Goal: Information Seeking & Learning: Learn about a topic

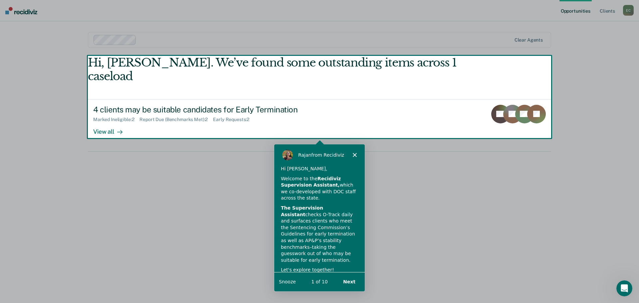
click at [98, 118] on div "Product tour overlay" at bounding box center [319, 151] width 639 height 303
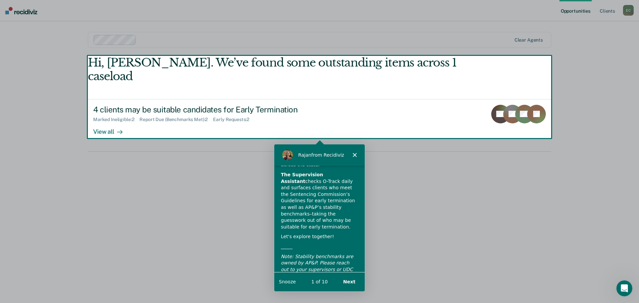
scroll to position [46, 0]
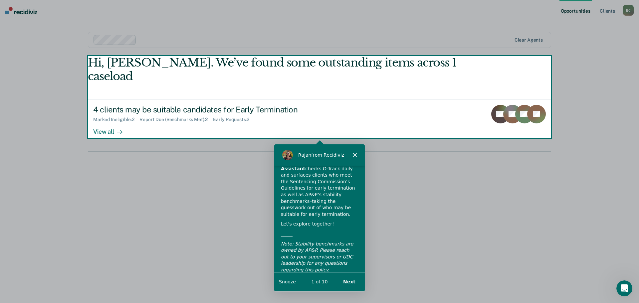
click at [351, 281] on button "Next" at bounding box center [349, 282] width 26 height 14
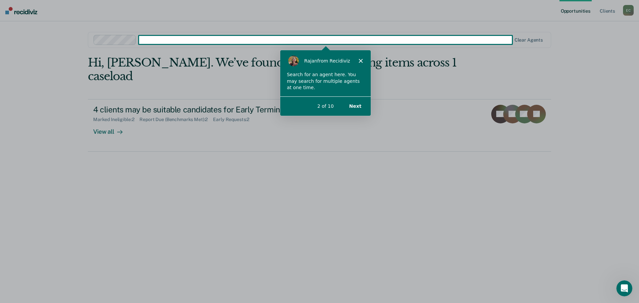
scroll to position [0, 0]
click at [353, 105] on button "Next" at bounding box center [355, 106] width 26 height 14
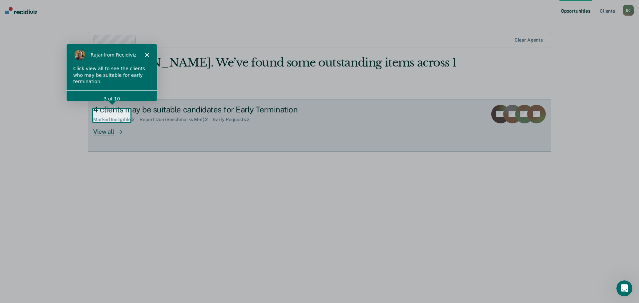
click at [107, 123] on div "View all" at bounding box center [111, 129] width 37 height 13
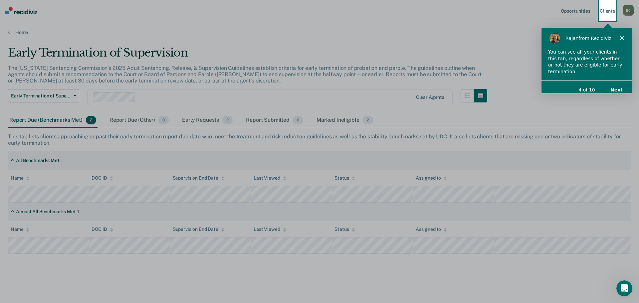
click at [617, 84] on button "Next" at bounding box center [617, 90] width 26 height 14
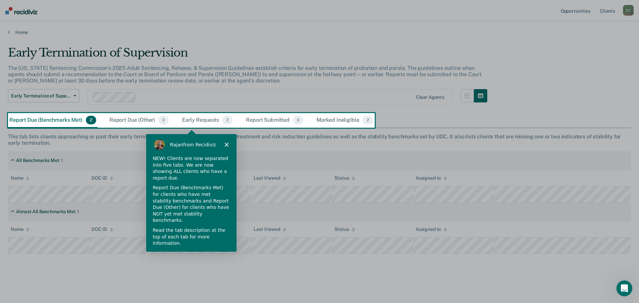
click at [219, 255] on button "Next" at bounding box center [221, 262] width 26 height 14
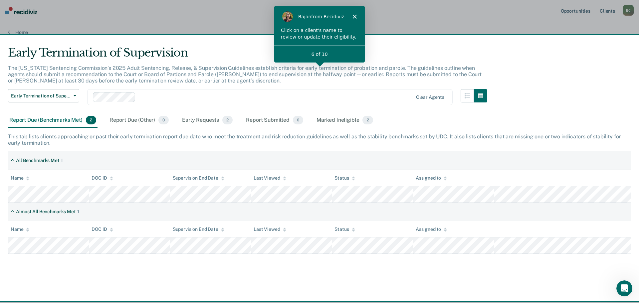
click at [355, 15] on icon "Close" at bounding box center [355, 16] width 4 height 4
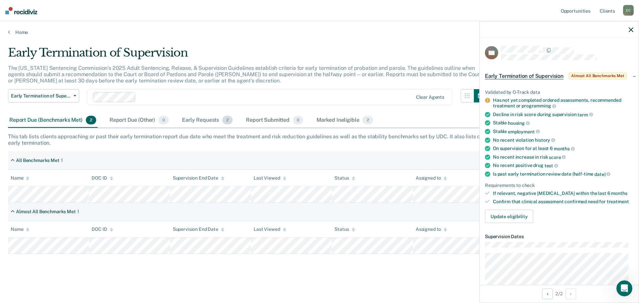
click at [186, 120] on div "Early Requests 2" at bounding box center [207, 120] width 53 height 15
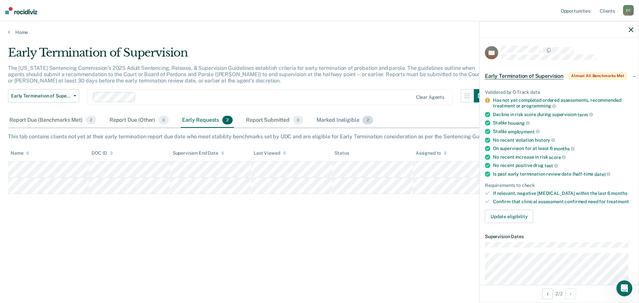
click at [323, 120] on div "Marked Ineligible 2" at bounding box center [344, 120] width 59 height 15
